Goal: Task Accomplishment & Management: Use online tool/utility

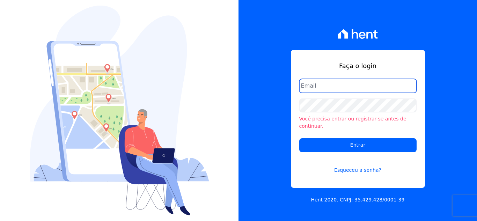
click at [383, 93] on input "email" at bounding box center [357, 86] width 117 height 14
type input "carolcentena@gmail.com"
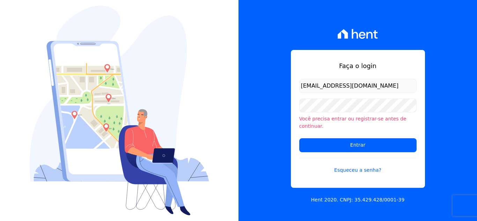
click at [299, 138] on input "Entrar" at bounding box center [357, 145] width 117 height 14
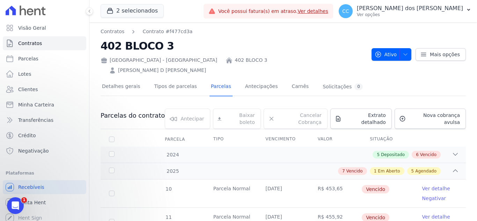
click at [88, 6] on div at bounding box center [86, 11] width 8 height 22
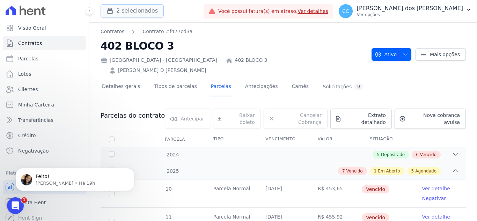
click at [105, 13] on button "2 selecionados" at bounding box center [132, 10] width 63 height 13
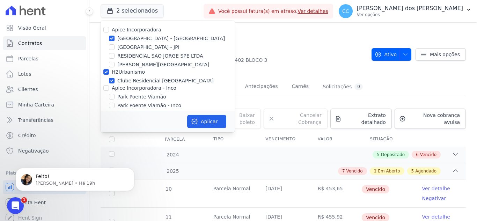
click at [107, 24] on div "Apice Incorporadora Arty Park - Gravatai Arty Park - JPI RESIDENCIAL SAO JORGE …" at bounding box center [168, 68] width 134 height 94
click at [106, 29] on input "Apice Incorporadora" at bounding box center [106, 30] width 6 height 6
checkbox input "true"
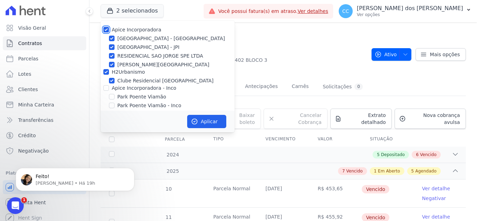
checkbox input "true"
click at [106, 87] on input "Apice Incorporadora - Inco" at bounding box center [106, 88] width 6 height 6
checkbox input "true"
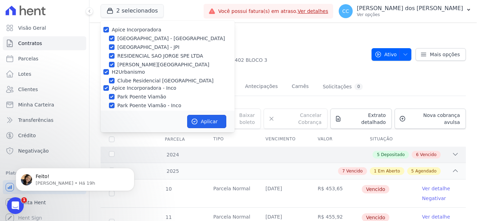
drag, startPoint x: 219, startPoint y: 123, endPoint x: 220, endPoint y: 136, distance: 13.6
click at [220, 136] on div "2 selecionados Apice Incorporadora Arty Park - Gravatai Arty Park - JPI RESIDEN…" at bounding box center [283, 110] width 388 height 221
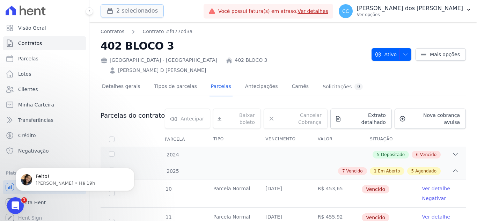
click at [108, 14] on icon "button" at bounding box center [110, 10] width 7 height 7
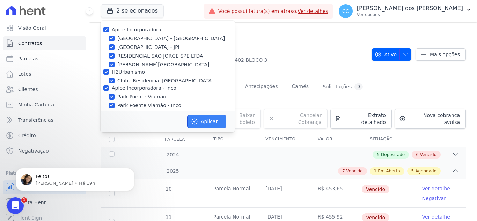
click at [205, 122] on button "Aplicar" at bounding box center [206, 121] width 39 height 13
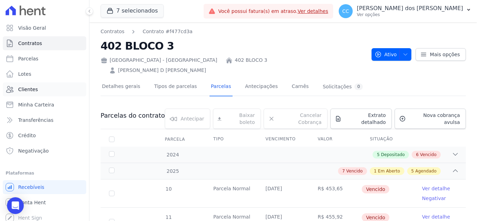
click at [40, 88] on link "Clientes" at bounding box center [44, 89] width 83 height 14
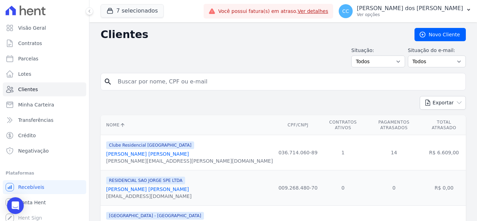
click at [182, 87] on input "search" at bounding box center [288, 82] width 349 height 14
type input "yasmin rafaela"
click at [160, 82] on input "yasmin rafaela" at bounding box center [288, 82] width 349 height 14
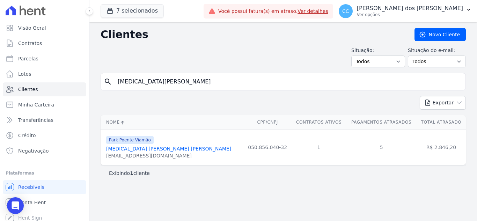
click at [156, 148] on link "Yasmin Rafaela Pereira Da Rosa" at bounding box center [168, 149] width 125 height 6
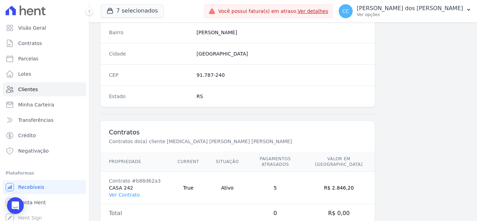
scroll to position [432, 0]
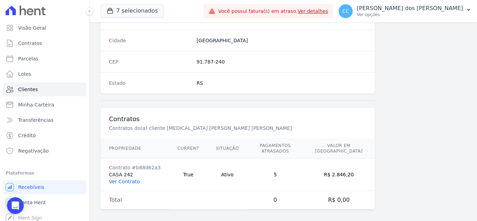
click at [130, 179] on link "Ver Contrato" at bounding box center [124, 182] width 31 height 6
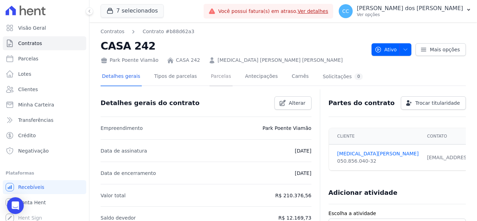
click at [210, 73] on link "Parcelas" at bounding box center [221, 77] width 23 height 19
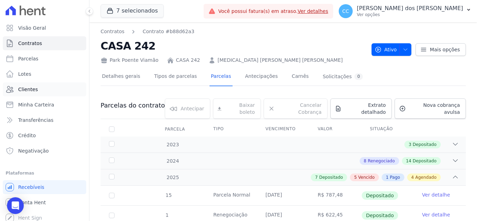
click at [46, 90] on link "Clientes" at bounding box center [44, 89] width 83 height 14
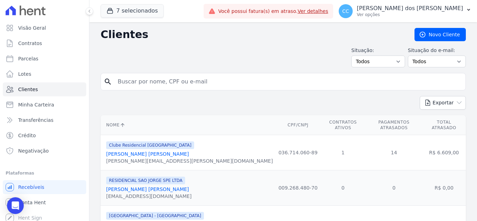
click at [171, 77] on input "search" at bounding box center [288, 82] width 349 height 14
type input "andressa santos"
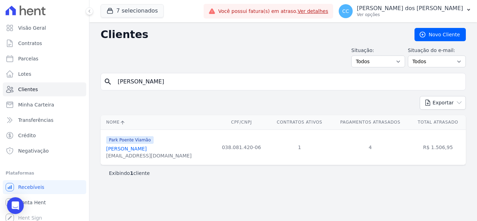
click at [135, 150] on link "Andressa Santos Rodrigues" at bounding box center [126, 149] width 41 height 6
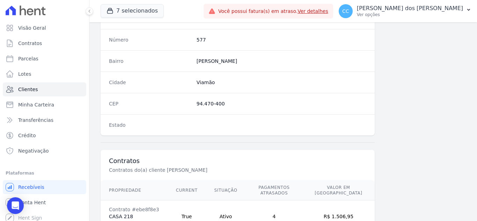
scroll to position [432, 0]
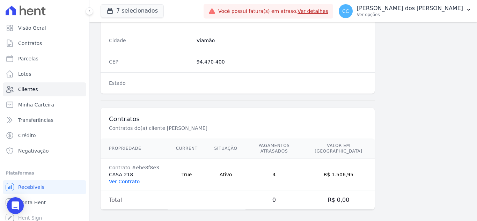
click at [126, 179] on link "Ver Contrato" at bounding box center [124, 182] width 31 height 6
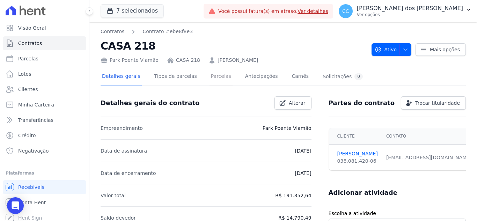
click at [210, 76] on link "Parcelas" at bounding box center [221, 77] width 23 height 19
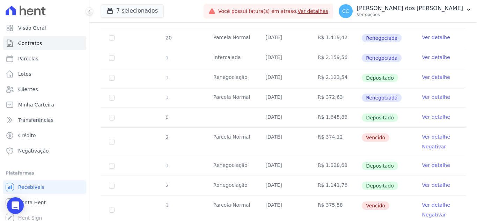
scroll to position [210, 0]
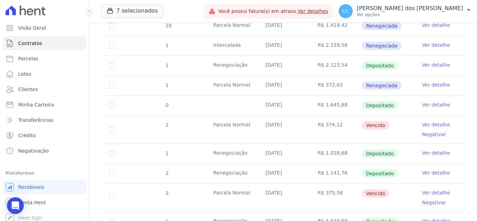
click at [436, 121] on link "Ver detalhe" at bounding box center [436, 124] width 28 height 7
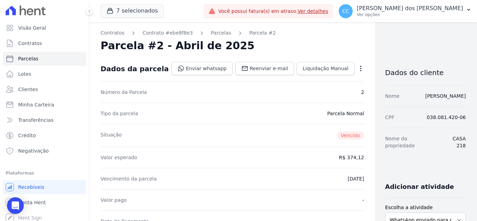
click at [357, 66] on icon "button" at bounding box center [360, 68] width 7 height 7
click at [300, 117] on link "Renegociar" at bounding box center [330, 115] width 61 height 13
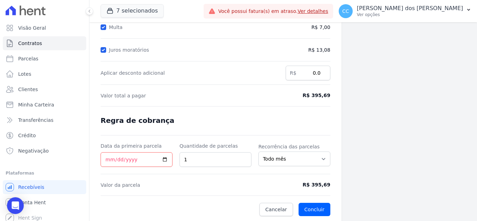
scroll to position [129, 0]
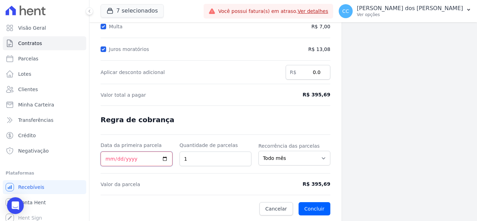
click at [137, 159] on input "Data da primeira parcela" at bounding box center [137, 159] width 72 height 15
type input "[DATE]"
click at [310, 203] on button "Concluir" at bounding box center [315, 208] width 32 height 13
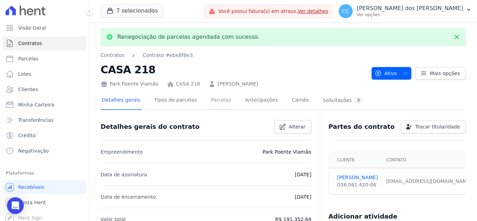
click at [210, 105] on link "Parcelas" at bounding box center [221, 101] width 23 height 19
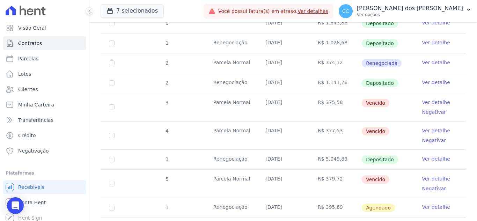
scroll to position [279, 0]
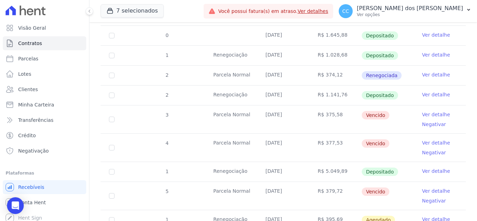
click at [426, 66] on td "Ver detalhe" at bounding box center [440, 76] width 52 height 20
click at [426, 71] on link "Ver detalhe" at bounding box center [436, 74] width 28 height 7
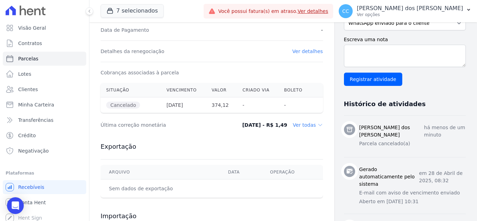
scroll to position [210, 0]
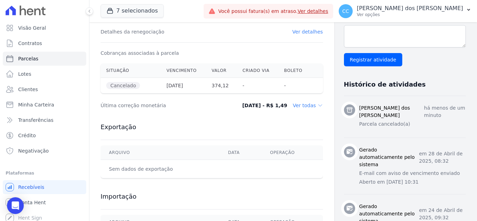
click at [424, 117] on p "há menos de um minuto" at bounding box center [445, 111] width 42 height 15
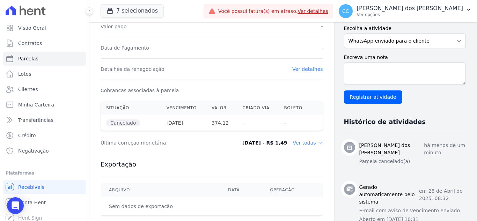
scroll to position [175, 0]
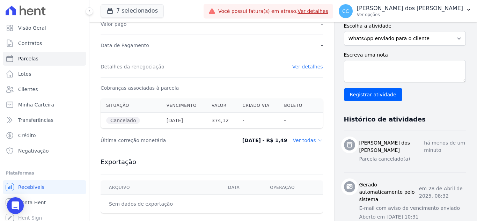
click at [301, 67] on link "Ver detalhes" at bounding box center [307, 67] width 31 height 6
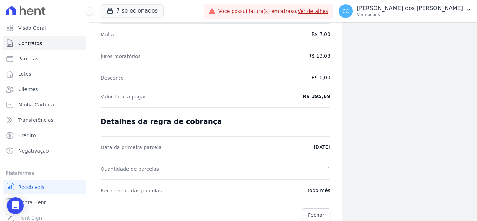
scroll to position [126, 0]
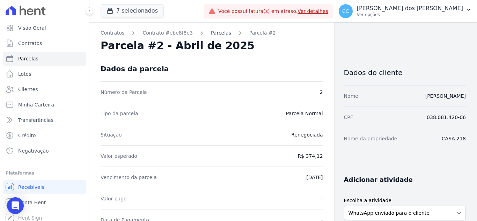
click at [211, 30] on link "Parcelas" at bounding box center [221, 32] width 20 height 7
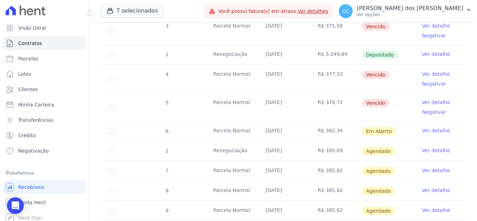
scroll to position [384, 0]
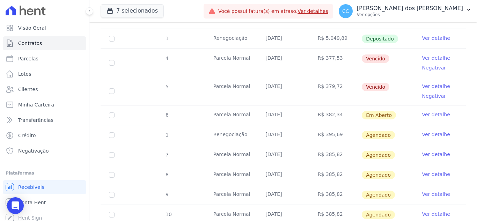
click at [437, 131] on link "Ver detalhe" at bounding box center [436, 134] width 28 height 7
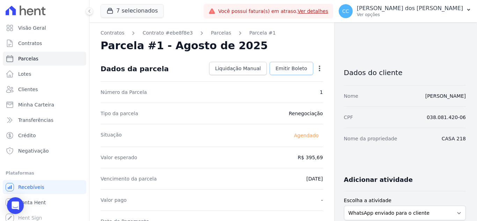
click at [298, 70] on span "Emitir Boleto" at bounding box center [292, 68] width 32 height 7
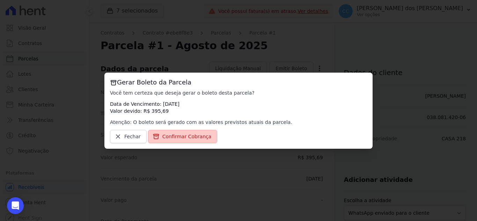
click at [174, 140] on span "Confirmar Cobrança" at bounding box center [186, 136] width 49 height 7
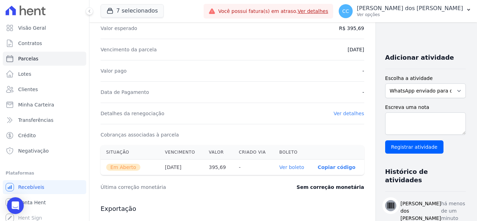
scroll to position [175, 0]
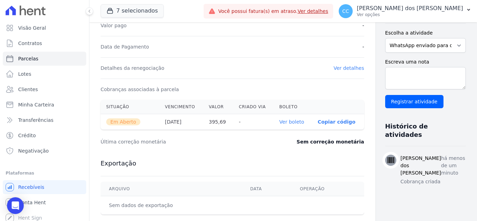
click at [279, 121] on link "Ver boleto" at bounding box center [291, 122] width 25 height 6
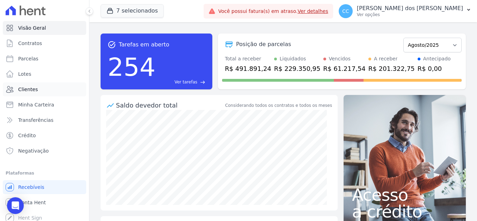
click at [55, 87] on link "Clientes" at bounding box center [44, 89] width 83 height 14
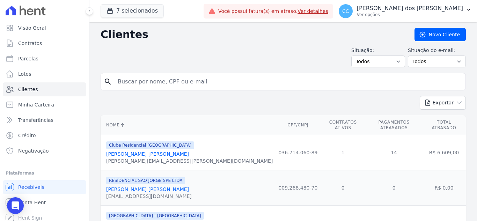
click at [163, 82] on input "search" at bounding box center [288, 82] width 349 height 14
click at [162, 82] on input "de" at bounding box center [288, 82] width 349 height 14
type input "dener"
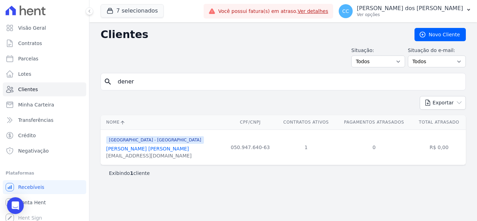
click at [164, 151] on link "[PERSON_NAME] [PERSON_NAME]" at bounding box center [147, 149] width 83 height 6
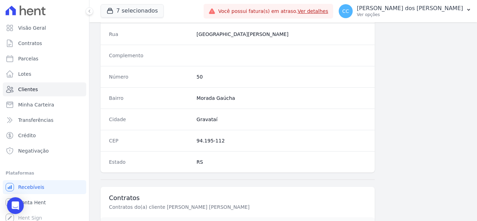
scroll to position [432, 0]
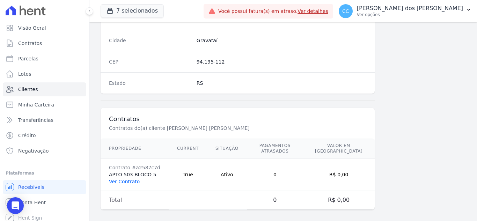
click at [122, 179] on link "Ver Contrato" at bounding box center [124, 182] width 31 height 6
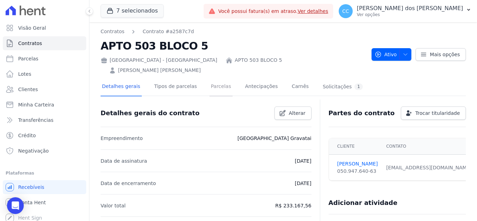
click at [220, 78] on link "Parcelas" at bounding box center [221, 87] width 23 height 19
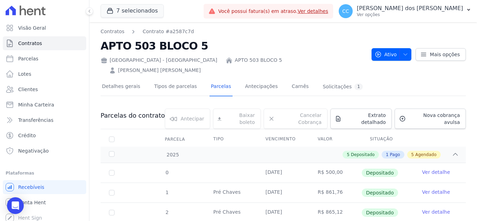
drag, startPoint x: 257, startPoint y: 55, endPoint x: 261, endPoint y: 59, distance: 5.2
click at [257, 55] on div "[GEOGRAPHIC_DATA] - [GEOGRAPHIC_DATA] APTO 503 BLOCO 5 [PERSON_NAME] [PERSON_NA…" at bounding box center [233, 64] width 265 height 20
click at [201, 67] on link "[PERSON_NAME] [PERSON_NAME]" at bounding box center [159, 70] width 83 height 7
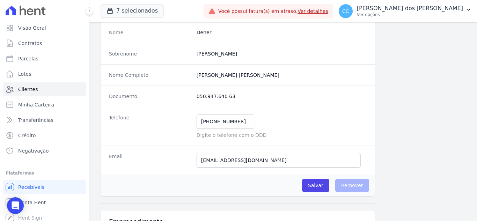
scroll to position [70, 0]
